Goal: Task Accomplishment & Management: Manage account settings

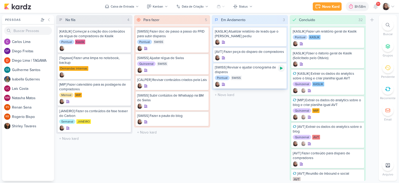
click at [281, 69] on icon at bounding box center [281, 68] width 4 height 4
click at [242, 92] on input "text" at bounding box center [250, 95] width 74 height 8
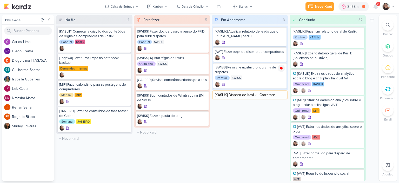
type input "[KASLIK] Disparo de Kaslik - Corretores"
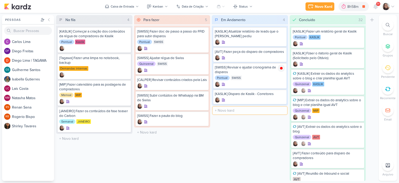
click at [234, 113] on input "text" at bounding box center [250, 111] width 74 height 8
type input "[MIP] Vê o blog de MIP que a Lais fez"
drag, startPoint x: 234, startPoint y: 113, endPoint x: 232, endPoint y: 116, distance: 3.5
click at [234, 114] on div at bounding box center [250, 115] width 70 height 5
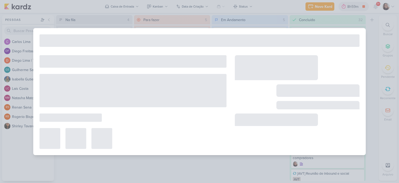
click at [230, 125] on div at bounding box center [200, 102] width 320 height 94
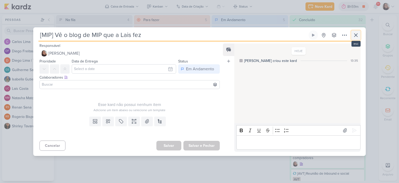
click at [358, 36] on icon at bounding box center [356, 35] width 6 height 6
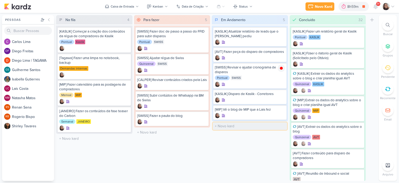
click at [237, 123] on input "text" at bounding box center [250, 126] width 74 height 8
type input "[MIP] Vê os ajustes no e-mail de MIP"
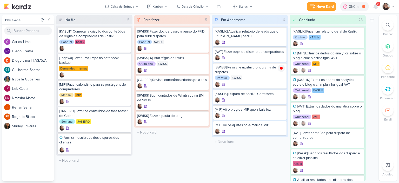
click at [392, 6] on icon at bounding box center [393, 6] width 3 height 1
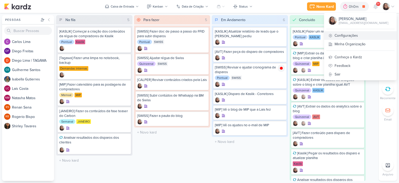
click at [349, 34] on link "Configurações" at bounding box center [360, 35] width 73 height 9
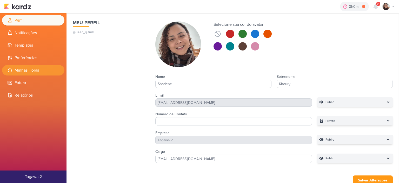
click at [41, 69] on li "Minhas Horas" at bounding box center [33, 70] width 62 height 10
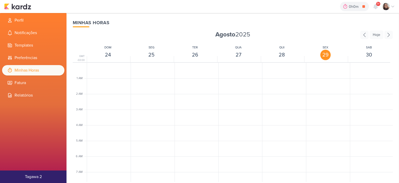
scroll to position [123, 0]
